Goal: Navigation & Orientation: Understand site structure

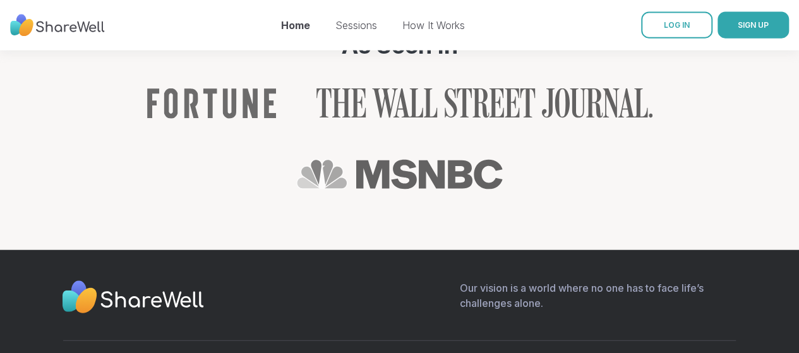
scroll to position [1534, 0]
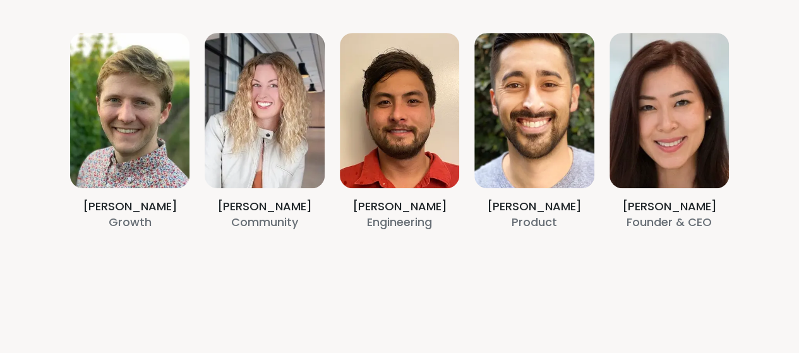
scroll to position [295, 0]
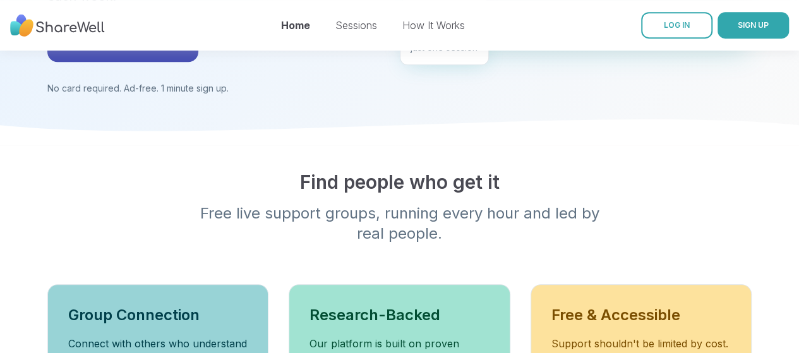
scroll to position [1, 0]
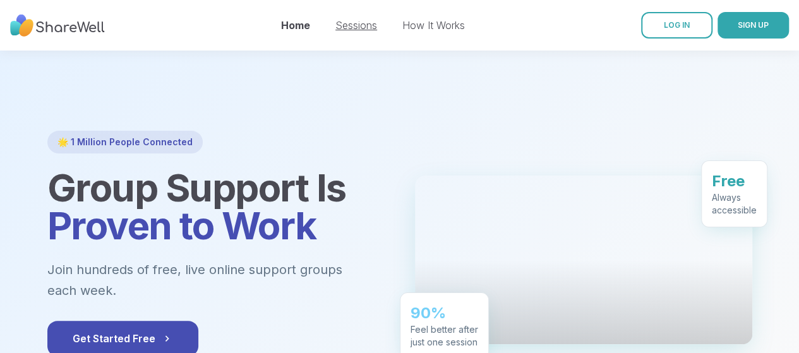
click at [356, 26] on link "Sessions" at bounding box center [356, 25] width 42 height 13
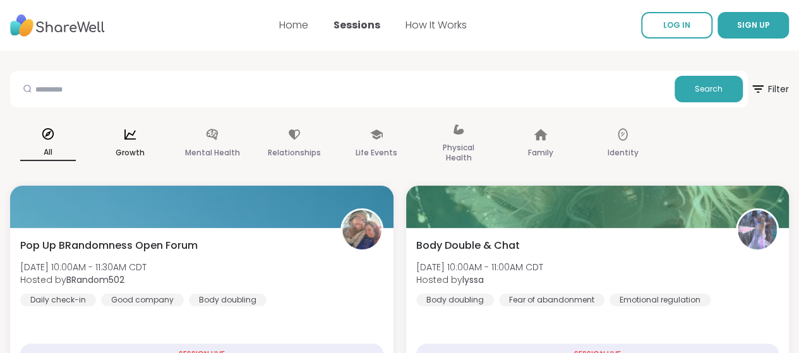
click at [137, 140] on icon at bounding box center [130, 135] width 14 height 14
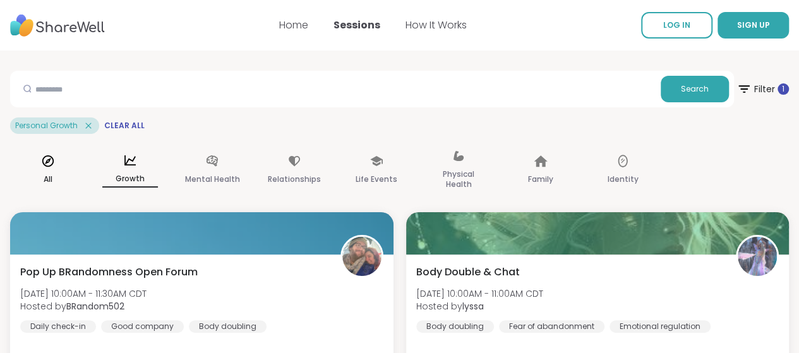
click at [86, 169] on div "All" at bounding box center [48, 170] width 76 height 63
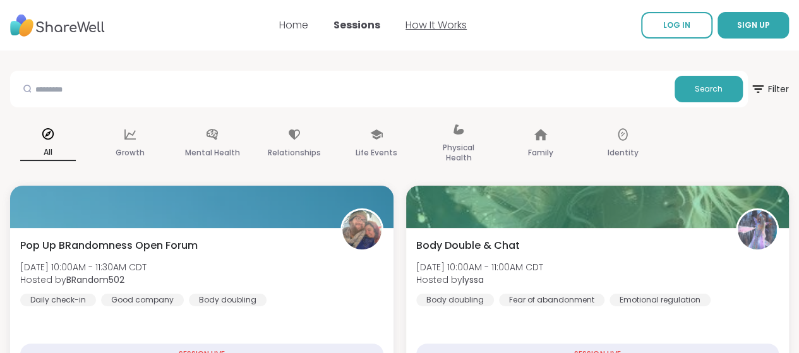
click at [448, 27] on link "How It Works" at bounding box center [436, 25] width 61 height 15
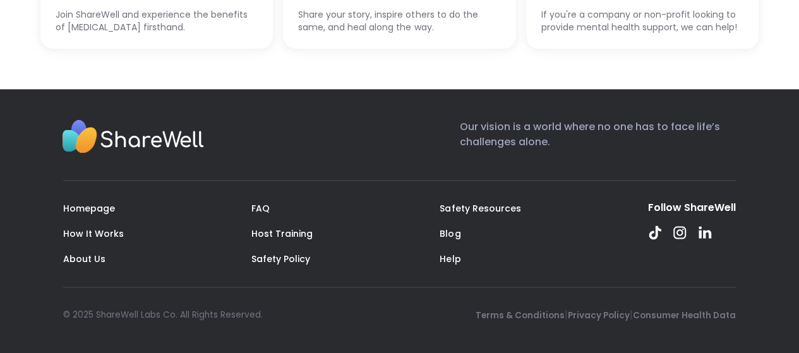
scroll to position [3489, 0]
click at [445, 235] on link "Blog" at bounding box center [450, 233] width 21 height 13
click at [285, 237] on link "Host Training" at bounding box center [281, 233] width 61 height 13
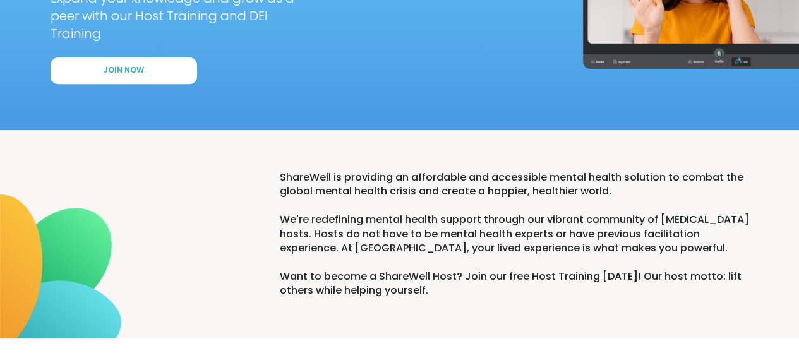
scroll to position [202, 0]
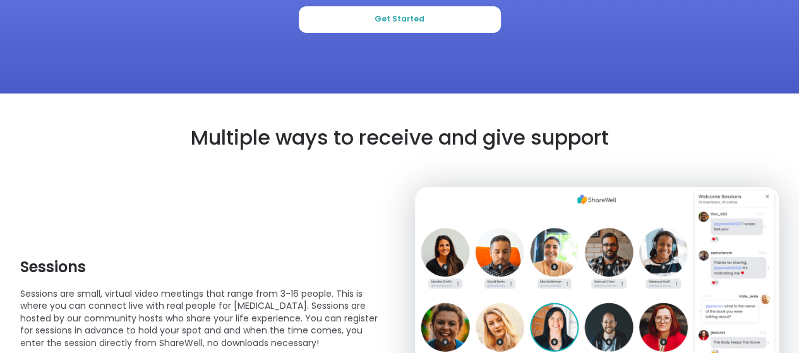
scroll to position [1, 0]
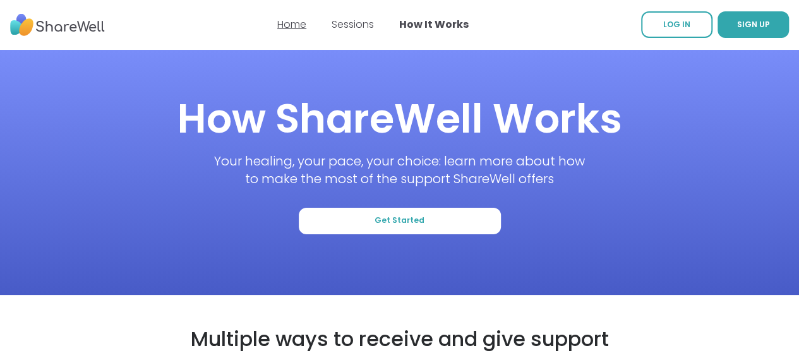
click at [300, 27] on link "Home" at bounding box center [291, 24] width 29 height 15
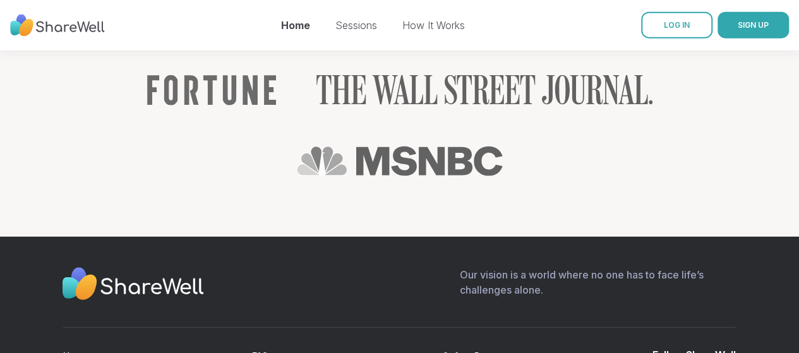
scroll to position [1534, 0]
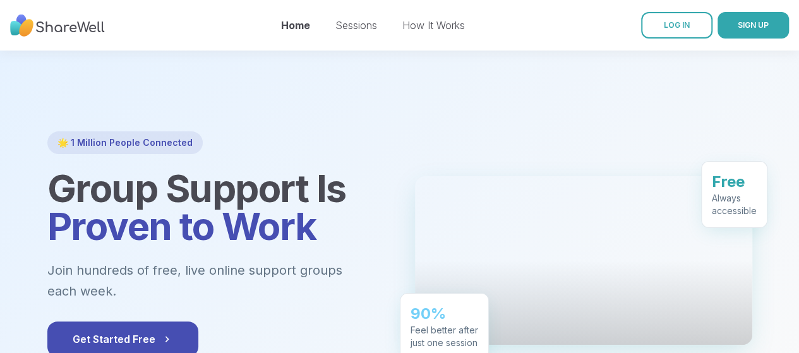
scroll to position [1, 0]
